Goal: Task Accomplishment & Management: Manage account settings

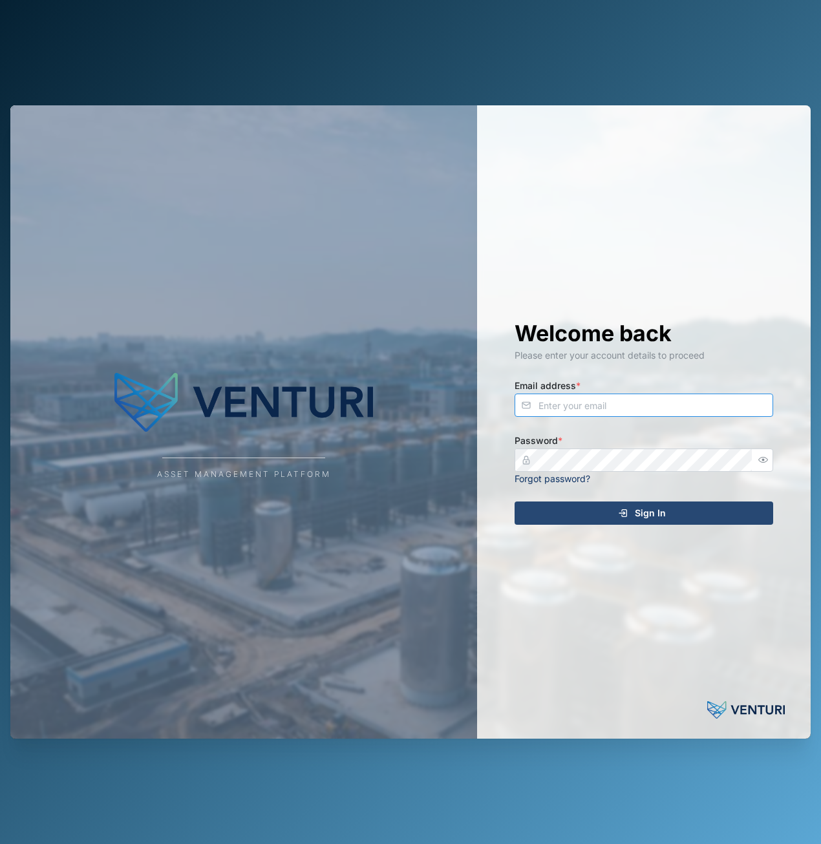
type input "[EMAIL_ADDRESS][DOMAIN_NAME]"
click at [685, 523] on div "Sign In" at bounding box center [642, 513] width 238 height 22
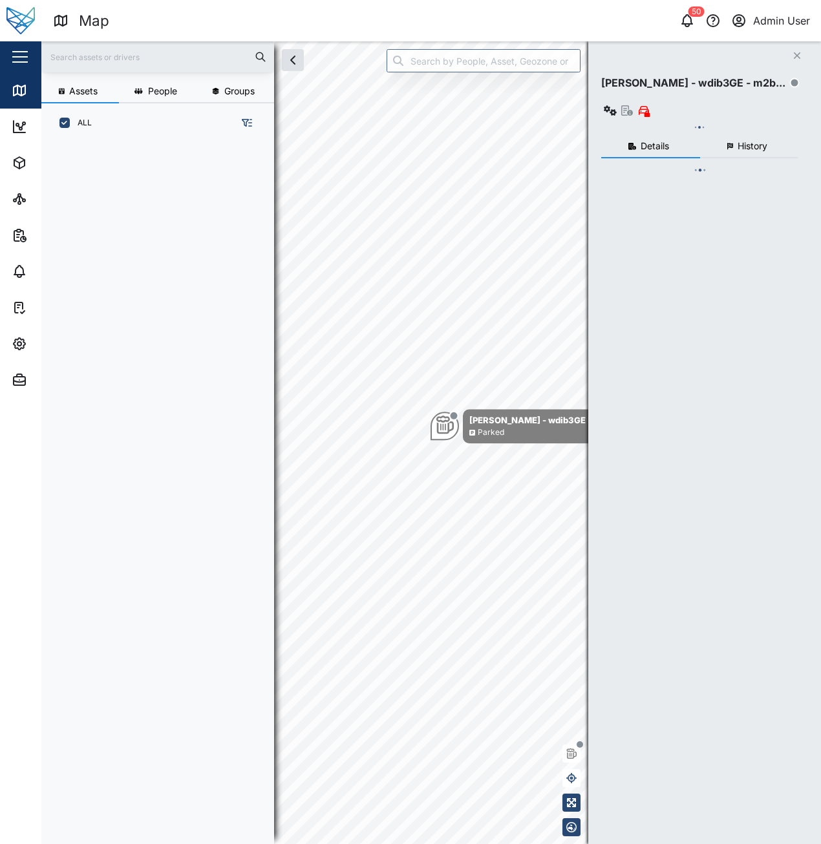
scroll to position [686, 202]
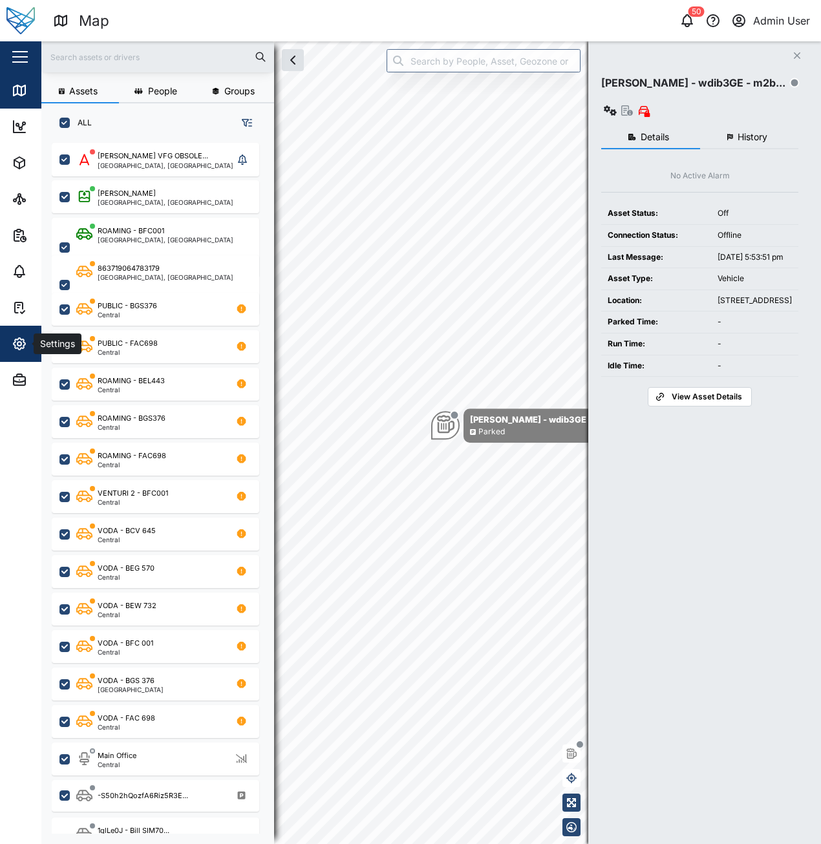
click at [28, 337] on div "Settings" at bounding box center [71, 344] width 118 height 16
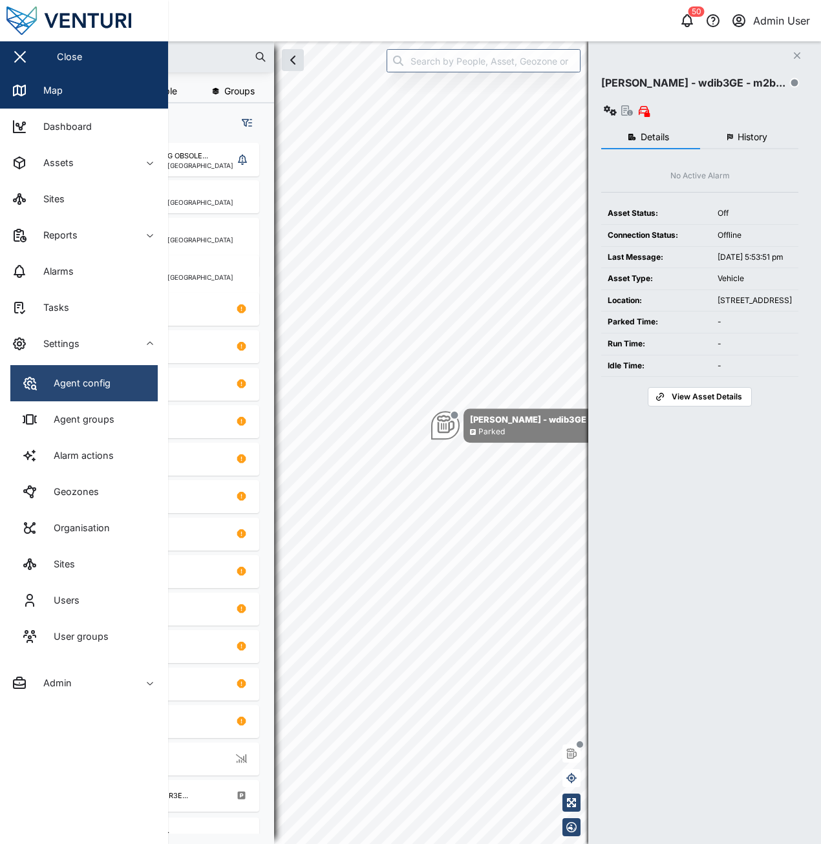
click at [133, 392] on link "Agent config" at bounding box center [83, 383] width 147 height 36
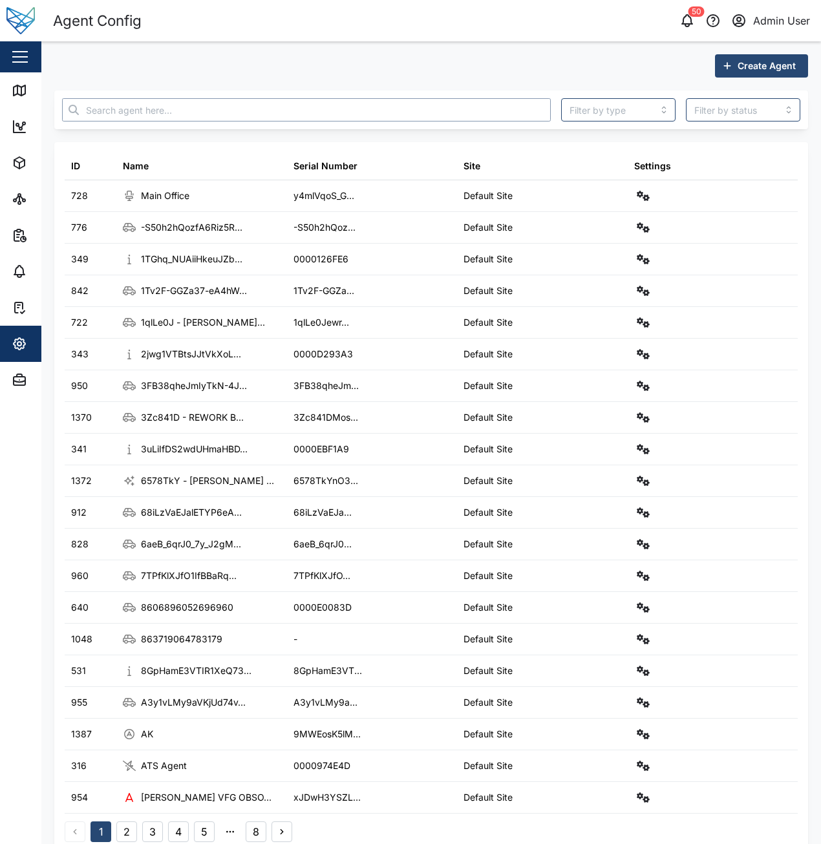
click at [352, 116] on input "text" at bounding box center [306, 109] width 489 height 23
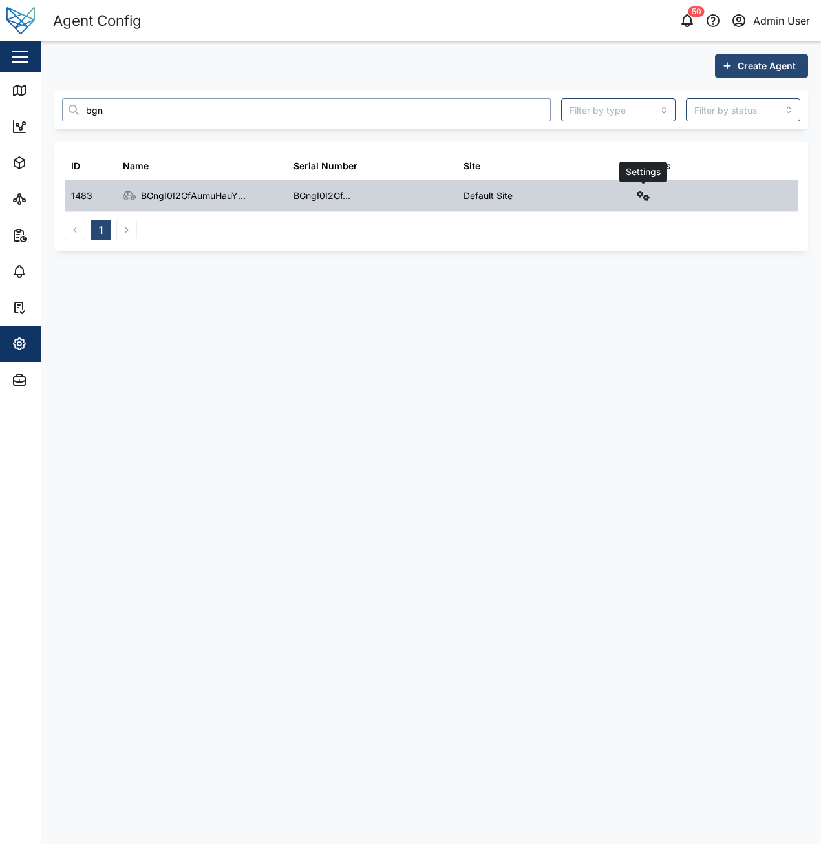
type input "bgn"
click at [646, 204] on button "button" at bounding box center [643, 196] width 18 height 18
